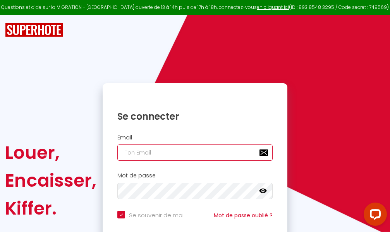
click at [214, 152] on input "email" at bounding box center [194, 152] width 155 height 16
type input "m"
checkbox input "true"
type input "ma"
checkbox input "true"
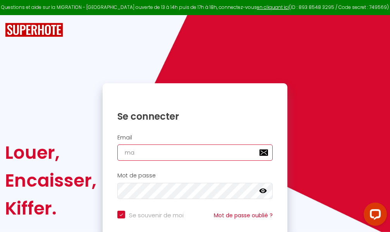
type input "mar"
checkbox input "true"
type input "marc"
checkbox input "true"
type input "marcd"
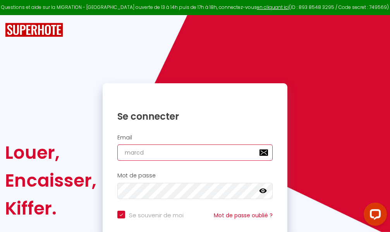
checkbox input "true"
type input "marcdp"
checkbox input "true"
type input "marcdpo"
checkbox input "true"
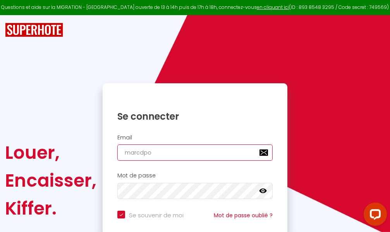
type input "marcdpoz"
checkbox input "true"
type input "marcdpoz."
checkbox input "true"
type input "marcdpoz.l"
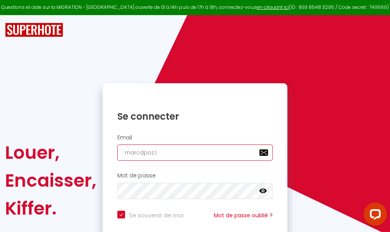
checkbox input "true"
type input "marcdpoz.lo"
checkbox input "true"
type input "marcdpoz.loc"
checkbox input "true"
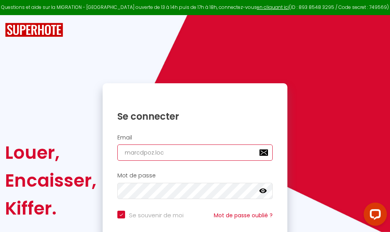
type input "marcdpoz.loca"
checkbox input "true"
type input "marcdpoz.locat"
checkbox input "true"
type input "marcdpoz.locati"
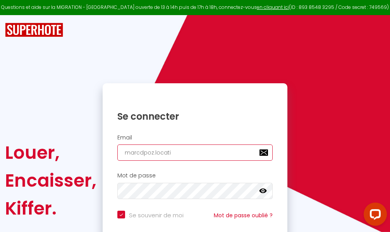
checkbox input "true"
type input "marcdpoz.locatio"
checkbox input "true"
type input "marcdpoz.location"
checkbox input "true"
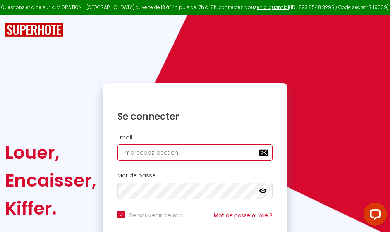
type input "marcdpoz.location@"
checkbox input "true"
type input "marcdpoz.location@g"
checkbox input "true"
type input "marcdpoz.location@gm"
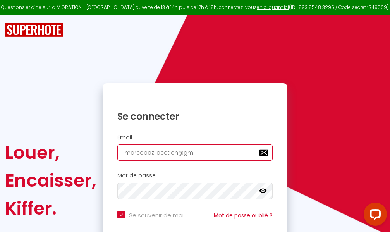
checkbox input "true"
type input "marcdpoz.location@gma"
checkbox input "true"
type input "marcdpoz.location@gmai"
checkbox input "true"
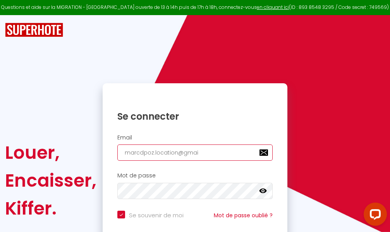
type input "[EMAIL_ADDRESS]"
checkbox input "true"
type input "[EMAIL_ADDRESS]."
checkbox input "true"
type input "marcdpoz.location@gmail.c"
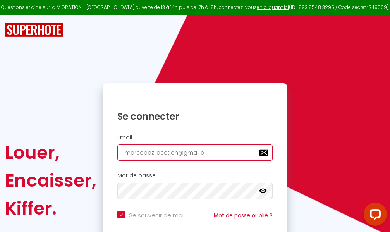
checkbox input "true"
type input "[EMAIL_ADDRESS][DOMAIN_NAME]"
checkbox input "true"
type input "[EMAIL_ADDRESS][DOMAIN_NAME]"
checkbox input "true"
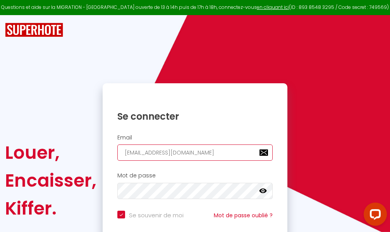
type input "[EMAIL_ADDRESS][DOMAIN_NAME]"
